Goal: Book appointment/travel/reservation

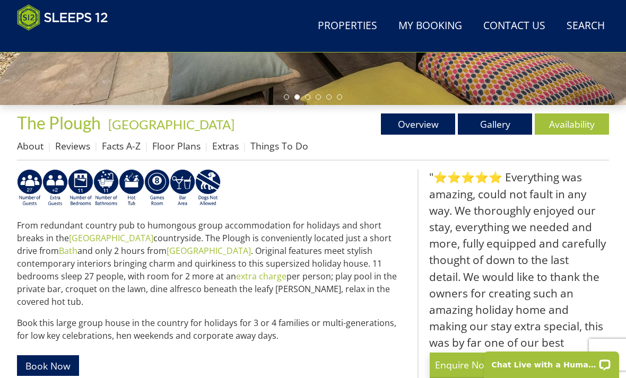
scroll to position [325, 0]
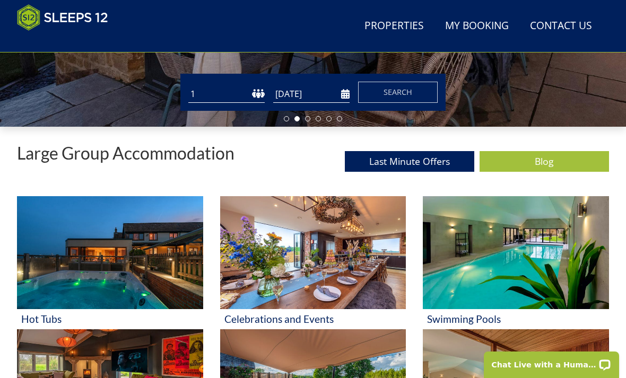
scroll to position [297, 0]
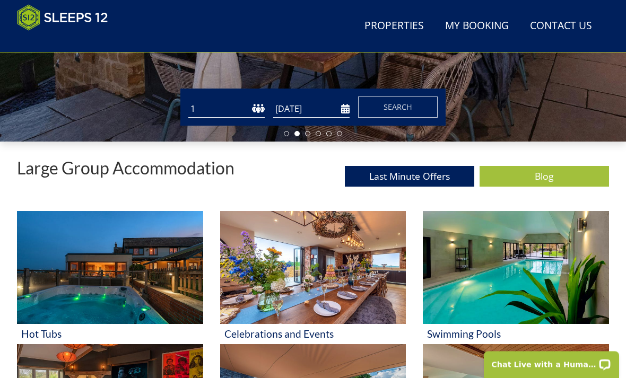
click at [242, 109] on select "1 2 3 4 5 6 7 8 9 10 11 12 13 14 15 16 17 18 19 20 21 22 23 24 25 26 27 28 29 3…" at bounding box center [226, 109] width 76 height 17
select select "13"
click at [325, 113] on input "[DATE]" at bounding box center [311, 108] width 76 height 17
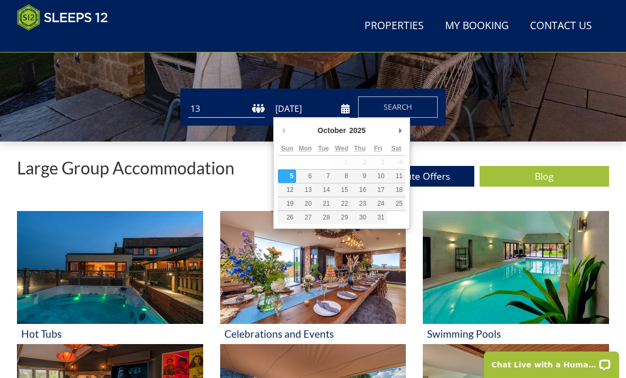
scroll to position [297, 0]
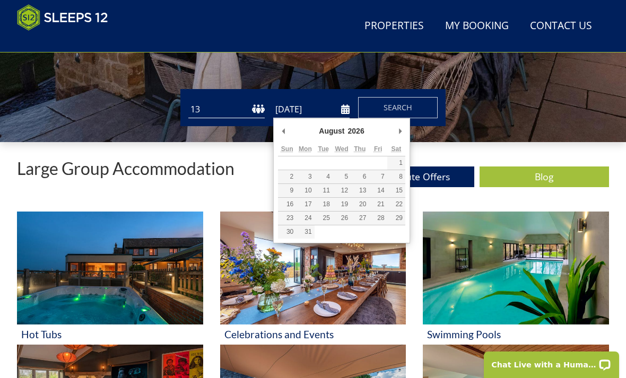
type input "[DATE]"
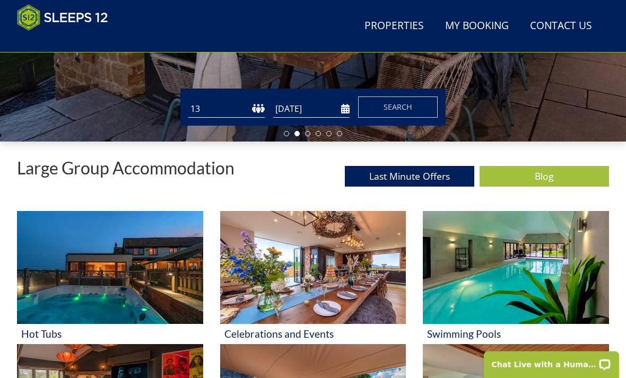
scroll to position [297, 0]
click at [400, 113] on button "Search" at bounding box center [398, 106] width 80 height 21
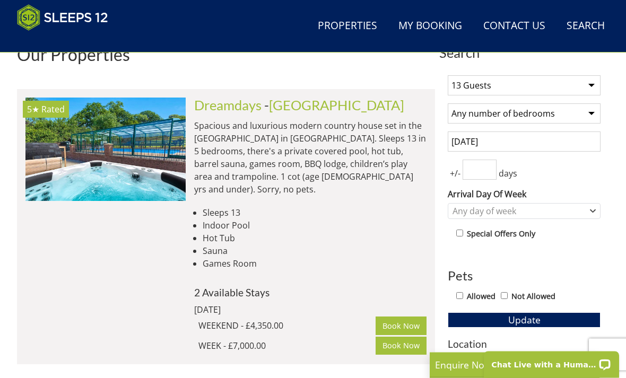
scroll to position [402, 0]
click at [469, 294] on label "Allowed" at bounding box center [481, 297] width 29 height 12
click at [463, 294] on input "Allowed" at bounding box center [459, 295] width 7 height 7
checkbox input "true"
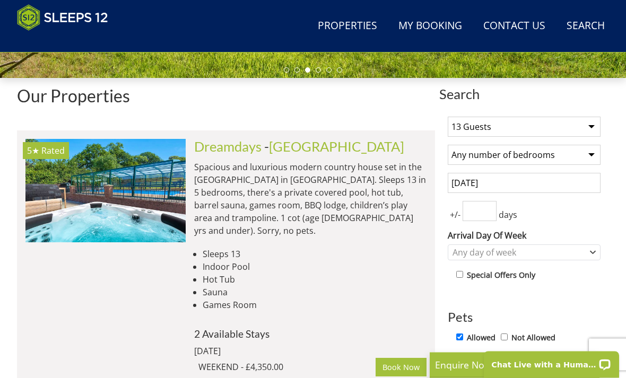
scroll to position [361, 0]
click at [581, 150] on select "Any number of bedrooms 4 Bedrooms 5 Bedrooms 6 Bedrooms 7 Bedrooms 8 Bedrooms 9…" at bounding box center [523, 155] width 153 height 20
select select "7"
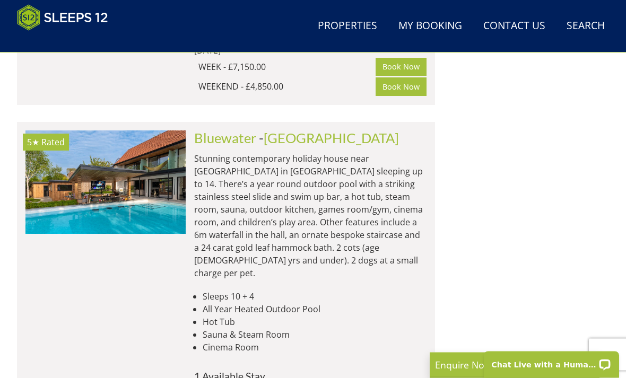
scroll to position [1614, 0]
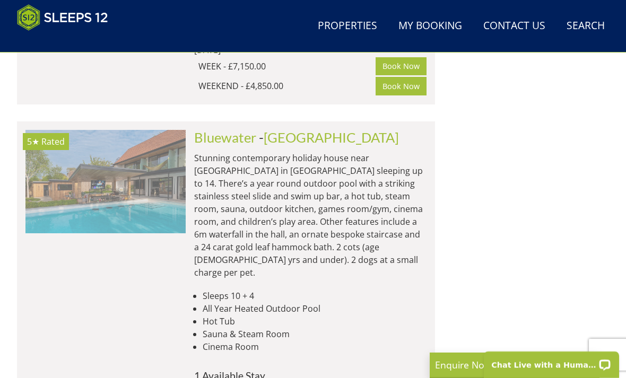
click at [132, 131] on img at bounding box center [105, 181] width 160 height 103
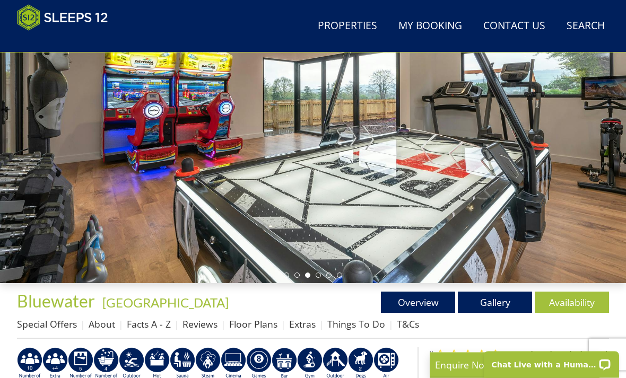
scroll to position [217, 0]
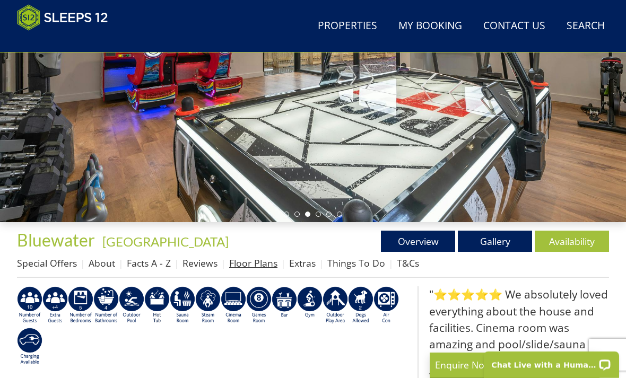
click at [259, 264] on link "Floor Plans" at bounding box center [253, 263] width 48 height 13
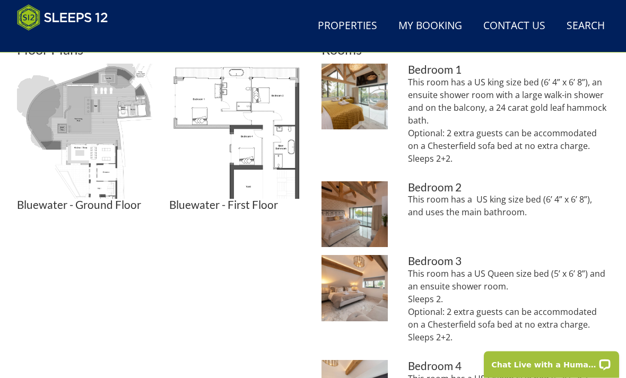
scroll to position [482, 0]
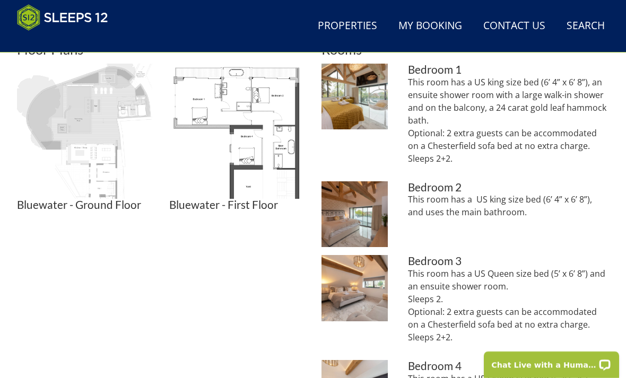
click at [102, 134] on img at bounding box center [84, 131] width 135 height 135
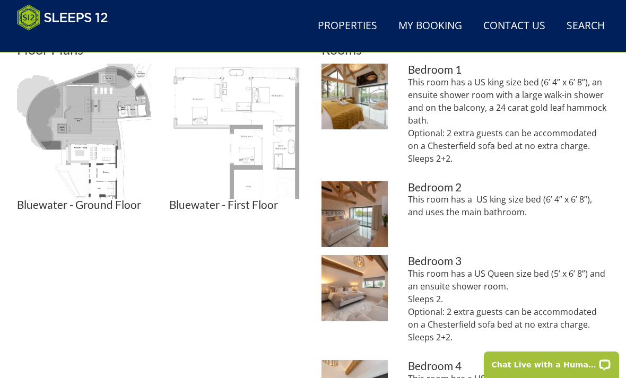
click at [235, 131] on img at bounding box center [236, 131] width 135 height 135
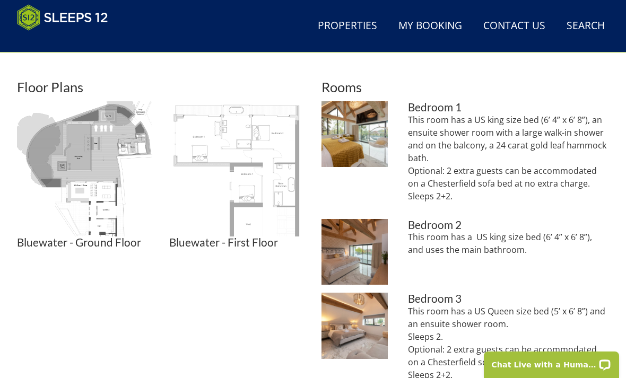
scroll to position [443, 0]
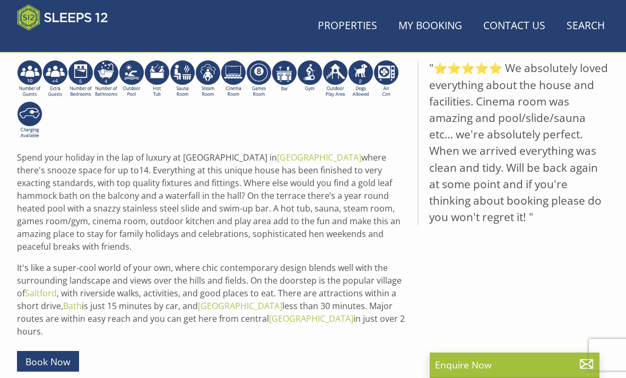
scroll to position [217, 0]
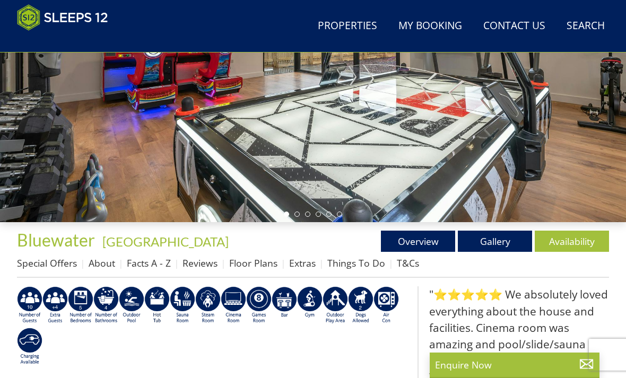
scroll to position [1614, 0]
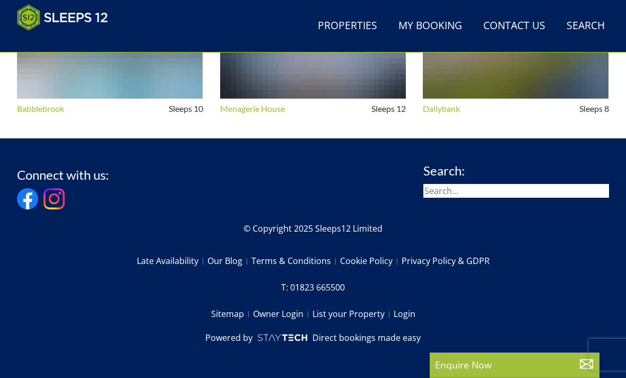
select select "7"
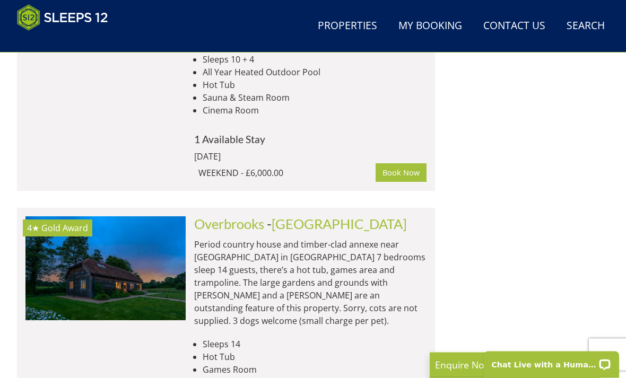
scroll to position [1851, 0]
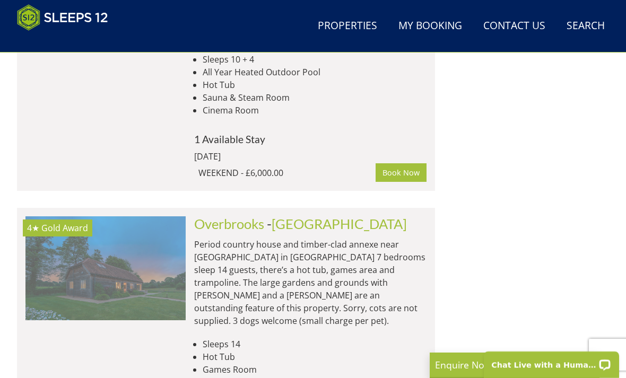
click at [99, 226] on img at bounding box center [105, 267] width 160 height 103
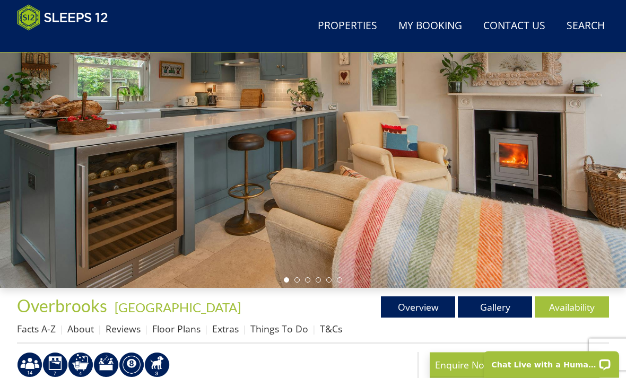
scroll to position [156, 0]
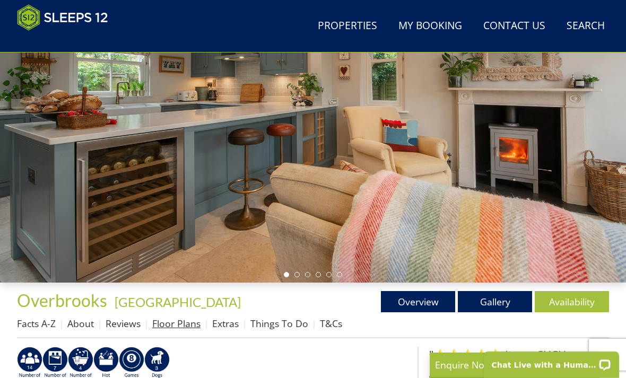
click at [178, 329] on link "Floor Plans" at bounding box center [176, 323] width 48 height 13
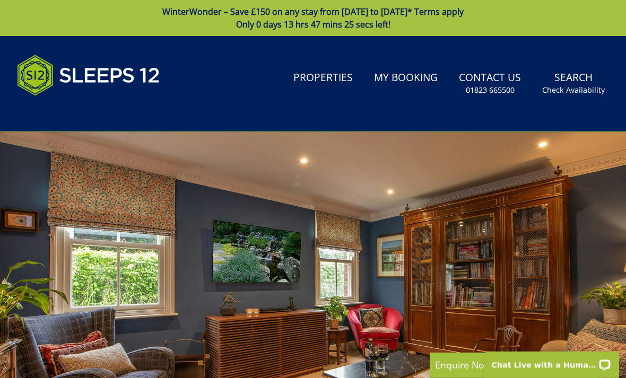
select select "7"
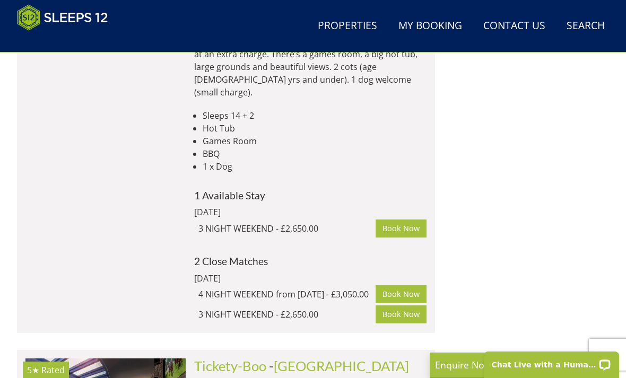
scroll to position [5991, 0]
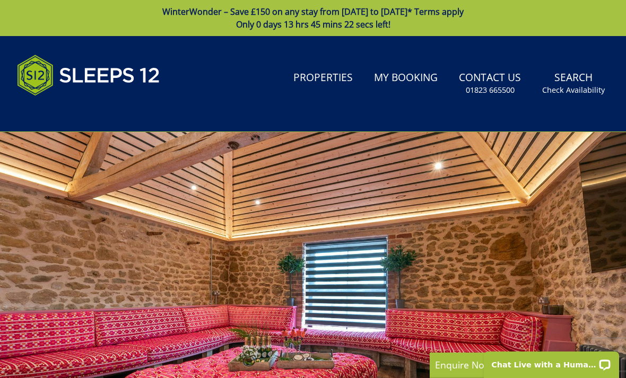
select select "7"
